Goal: Task Accomplishment & Management: Manage account settings

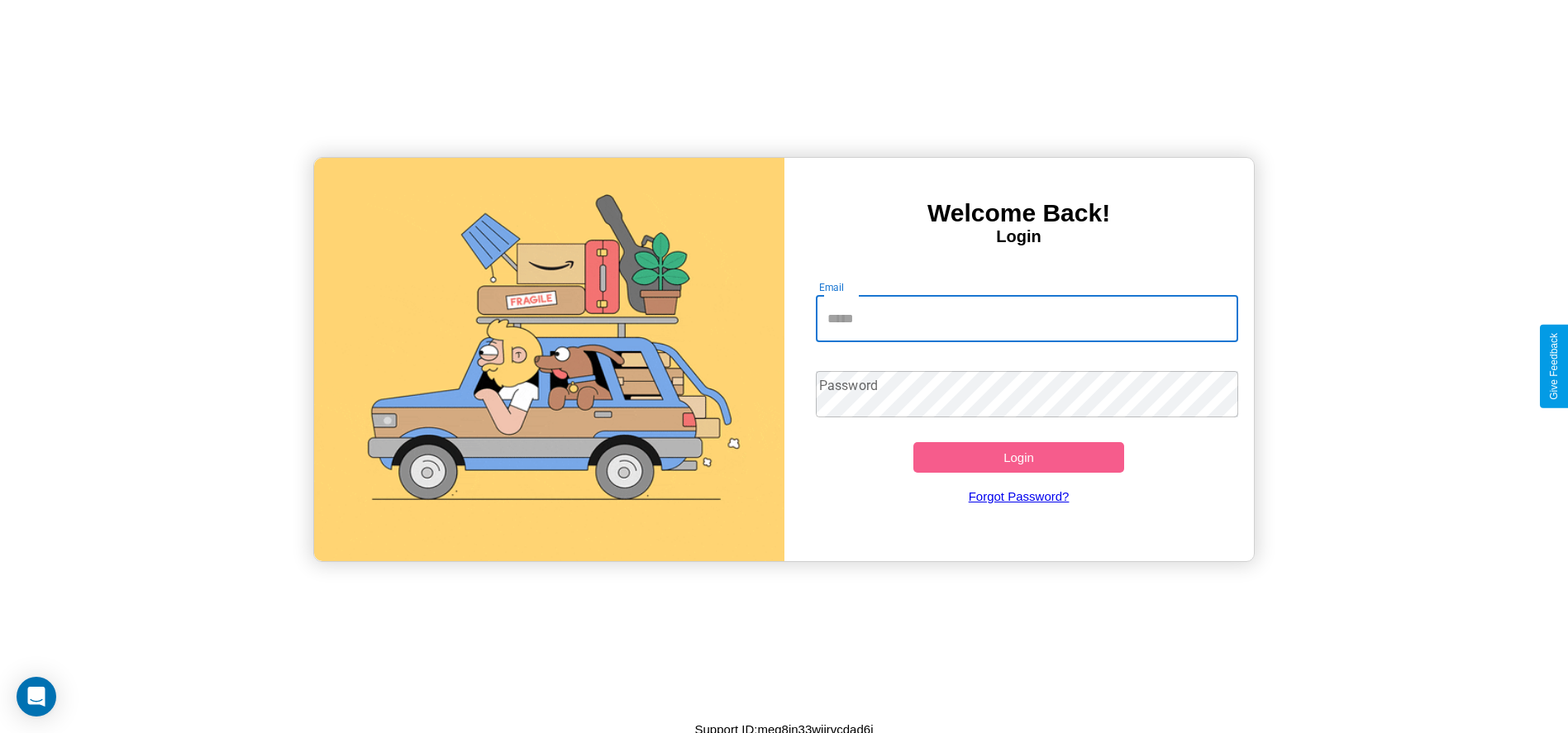
click at [1027, 318] on input "Email" at bounding box center [1027, 319] width 423 height 46
type input "**********"
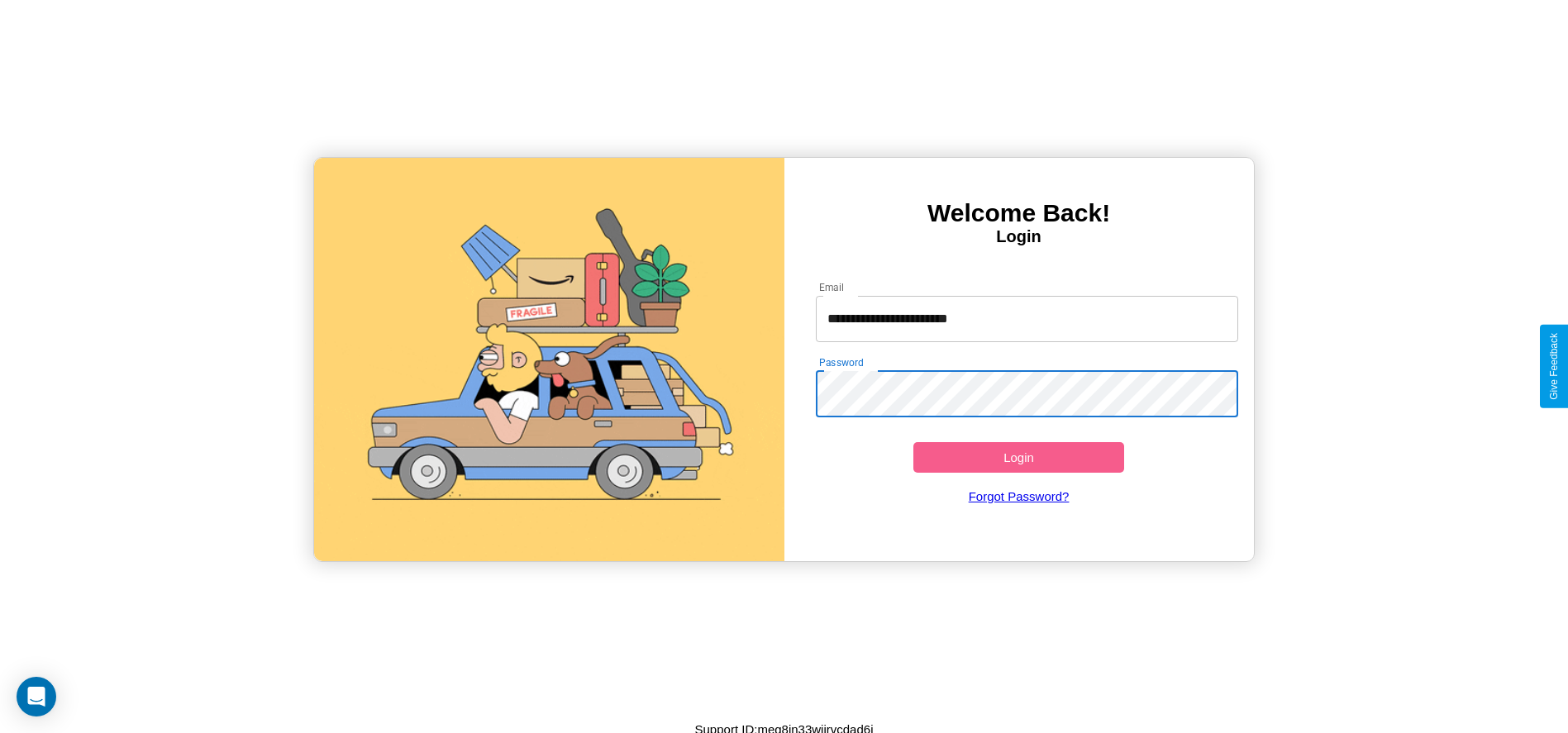
click at [1018, 457] on button "Login" at bounding box center [1019, 457] width 211 height 31
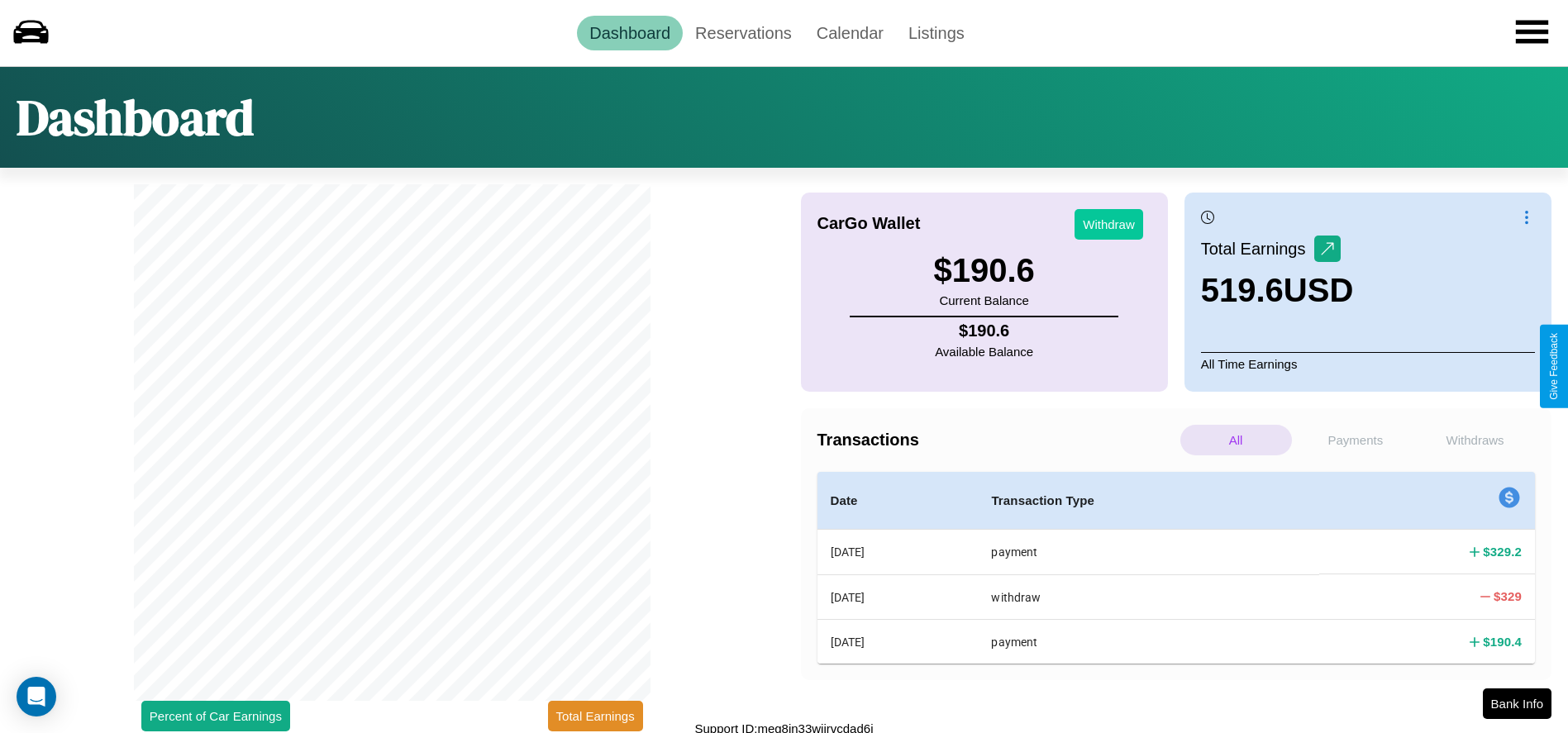
click at [1109, 224] on button "Withdraw" at bounding box center [1109, 224] width 69 height 31
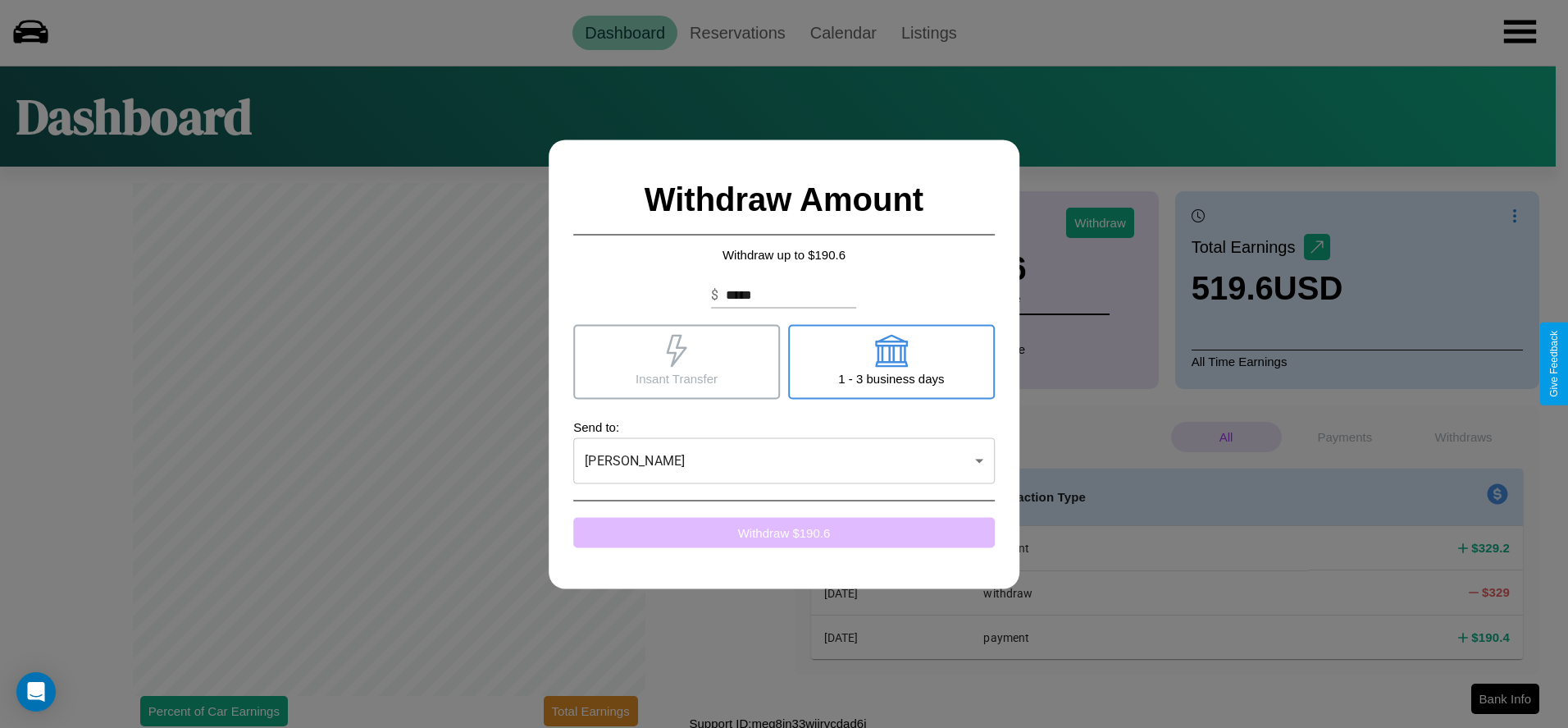
click at [784, 531] on button "Withdraw $ 190.6" at bounding box center [784, 531] width 422 height 30
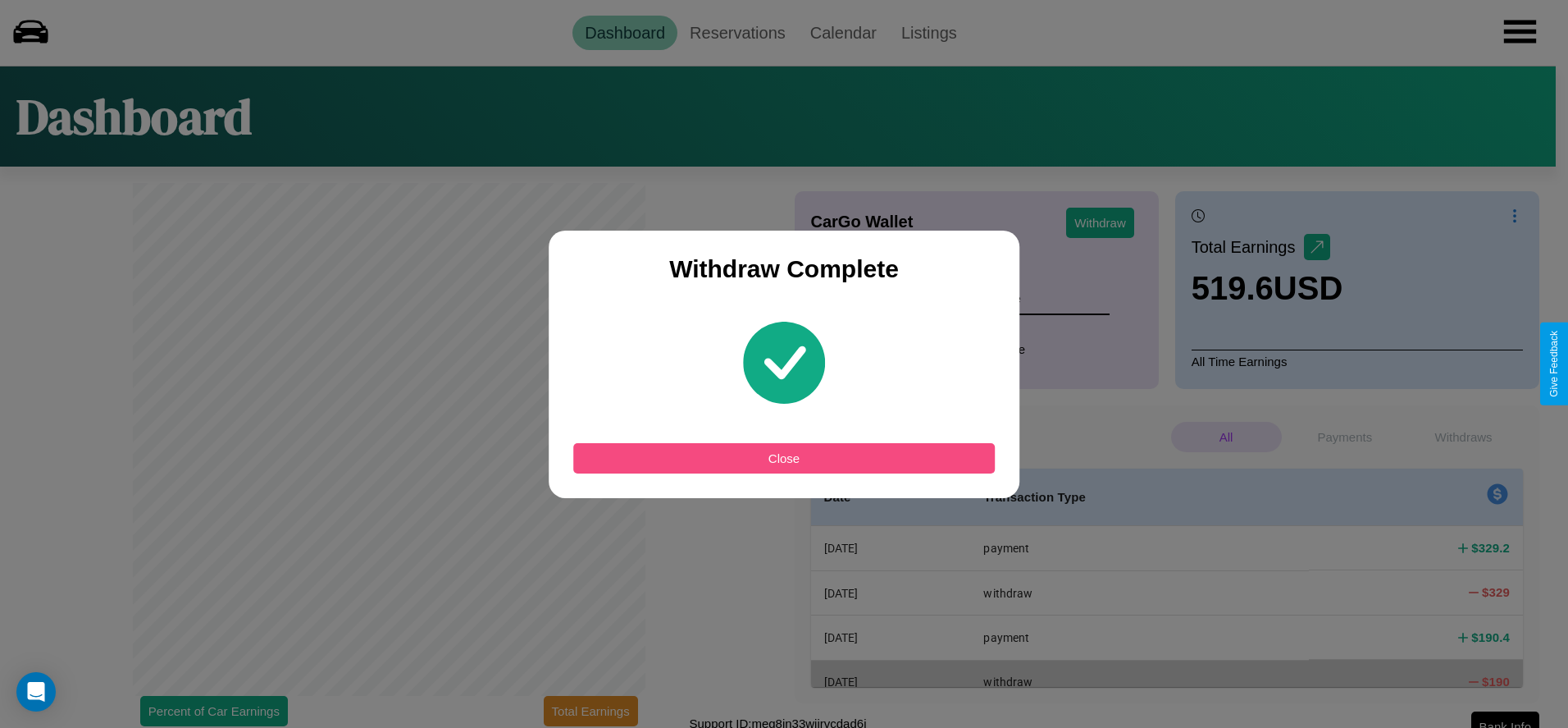
click at [784, 458] on button "Close" at bounding box center [784, 458] width 422 height 30
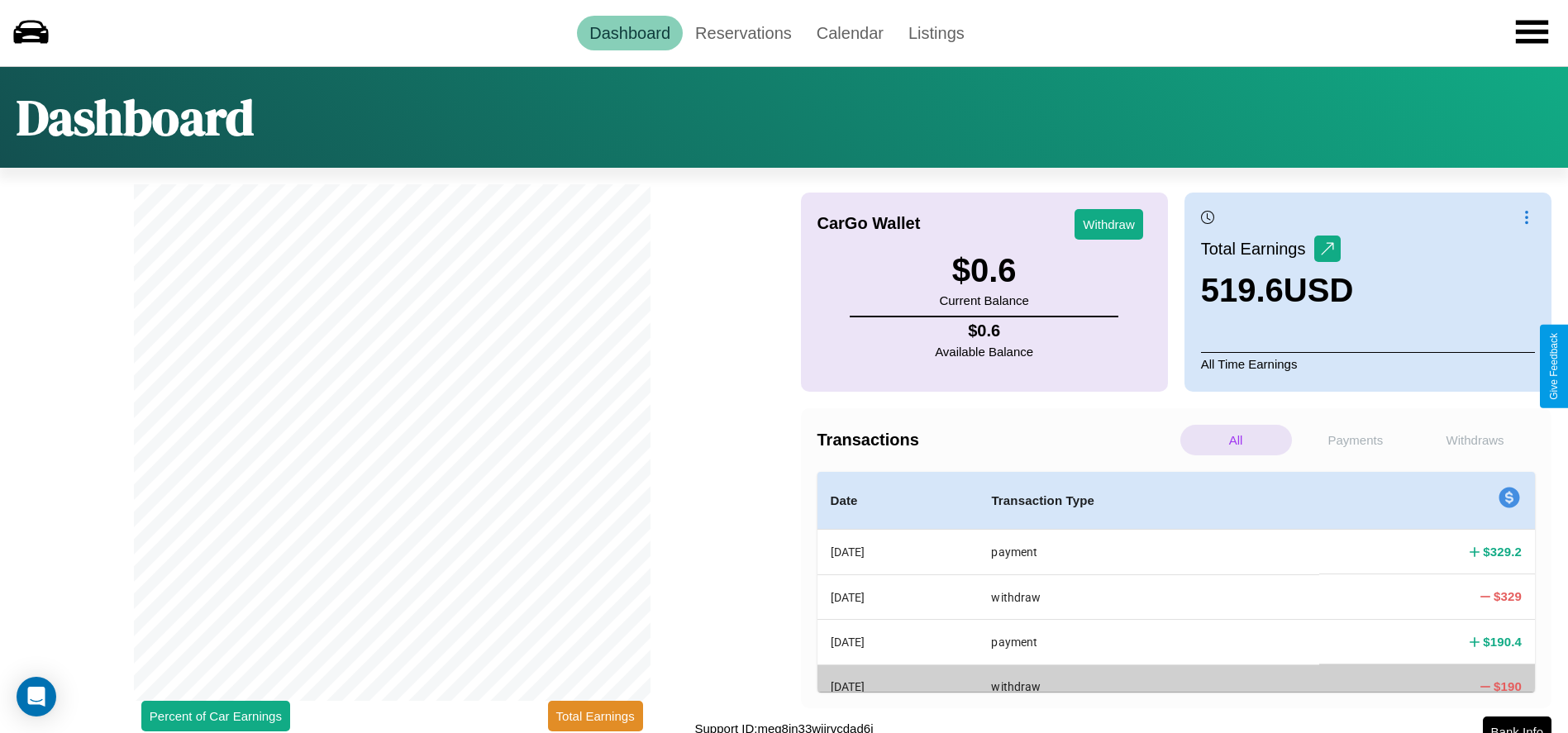
scroll to position [14, 0]
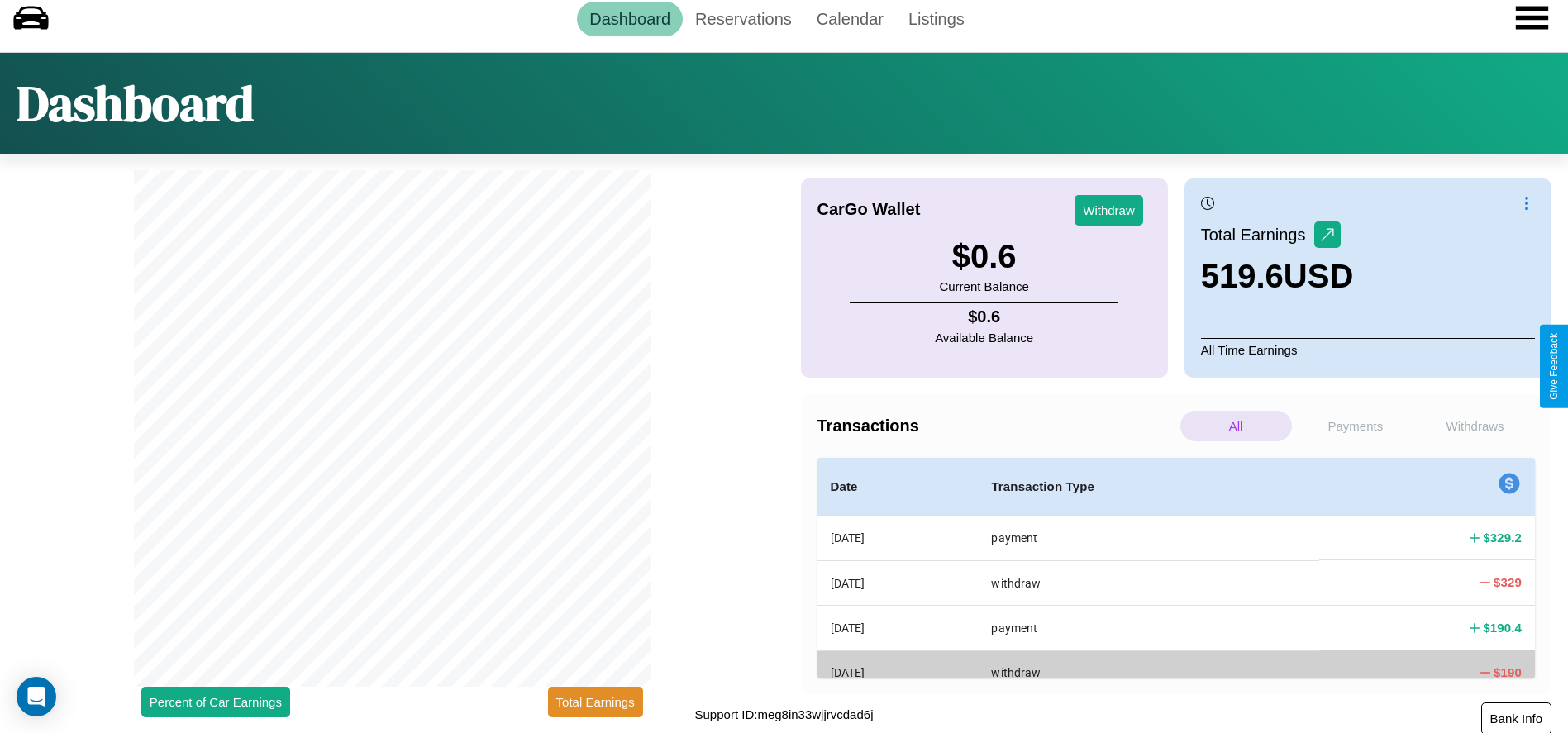
click at [1516, 717] on button "Bank Info" at bounding box center [1516, 718] width 70 height 32
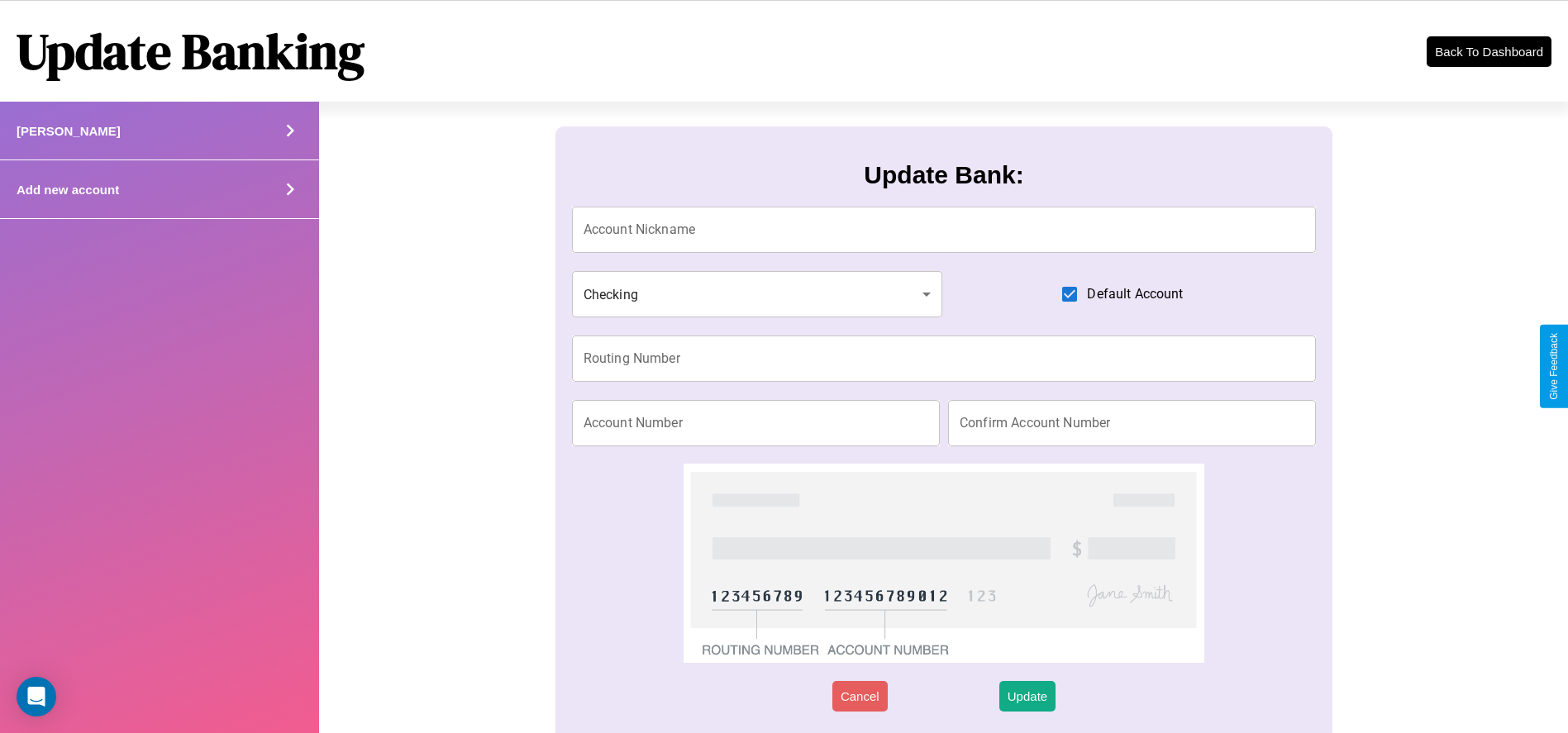
click at [160, 189] on div "Add new account" at bounding box center [159, 189] width 319 height 58
click at [290, 143] on icon at bounding box center [290, 130] width 24 height 24
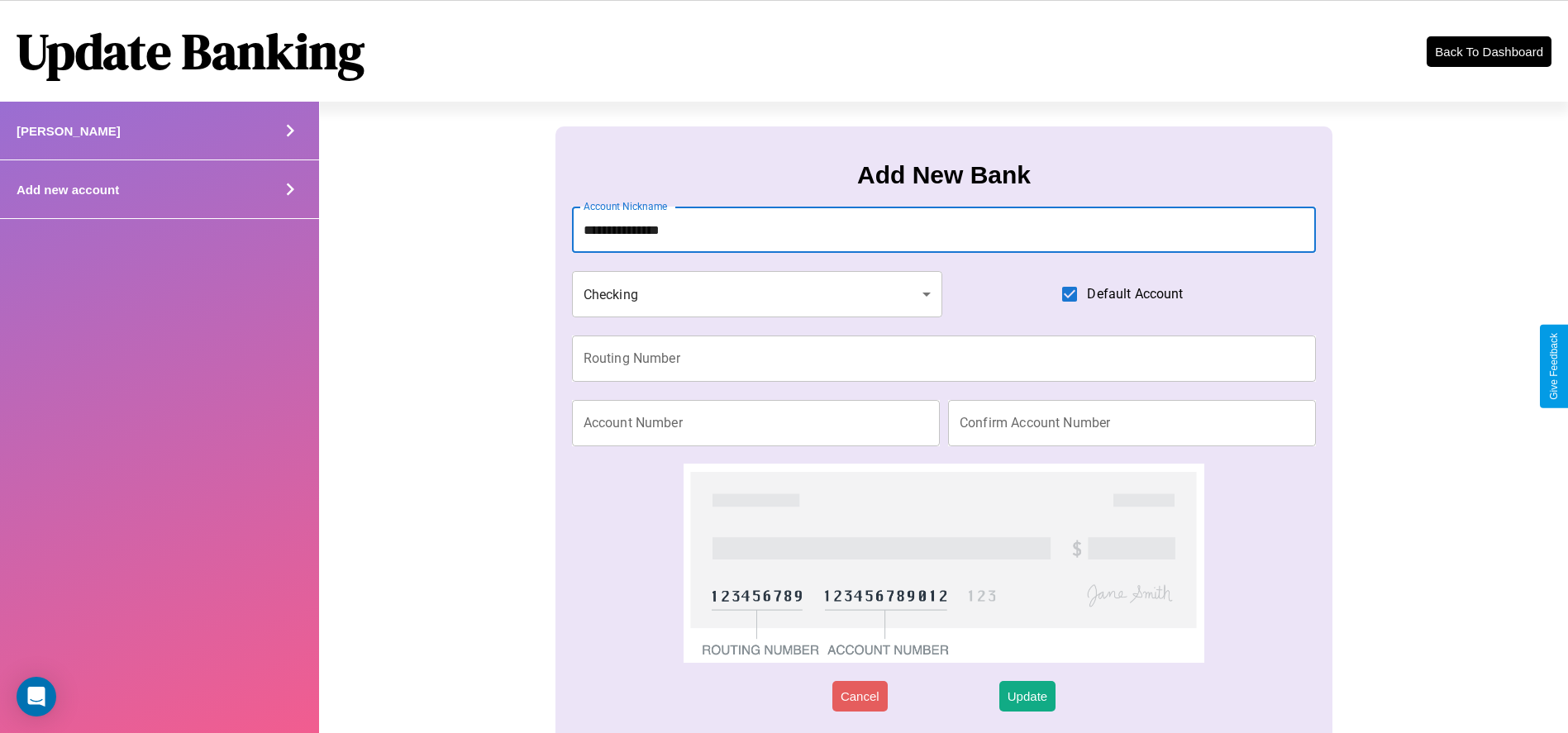
type input "**********"
